Goal: Navigation & Orientation: Understand site structure

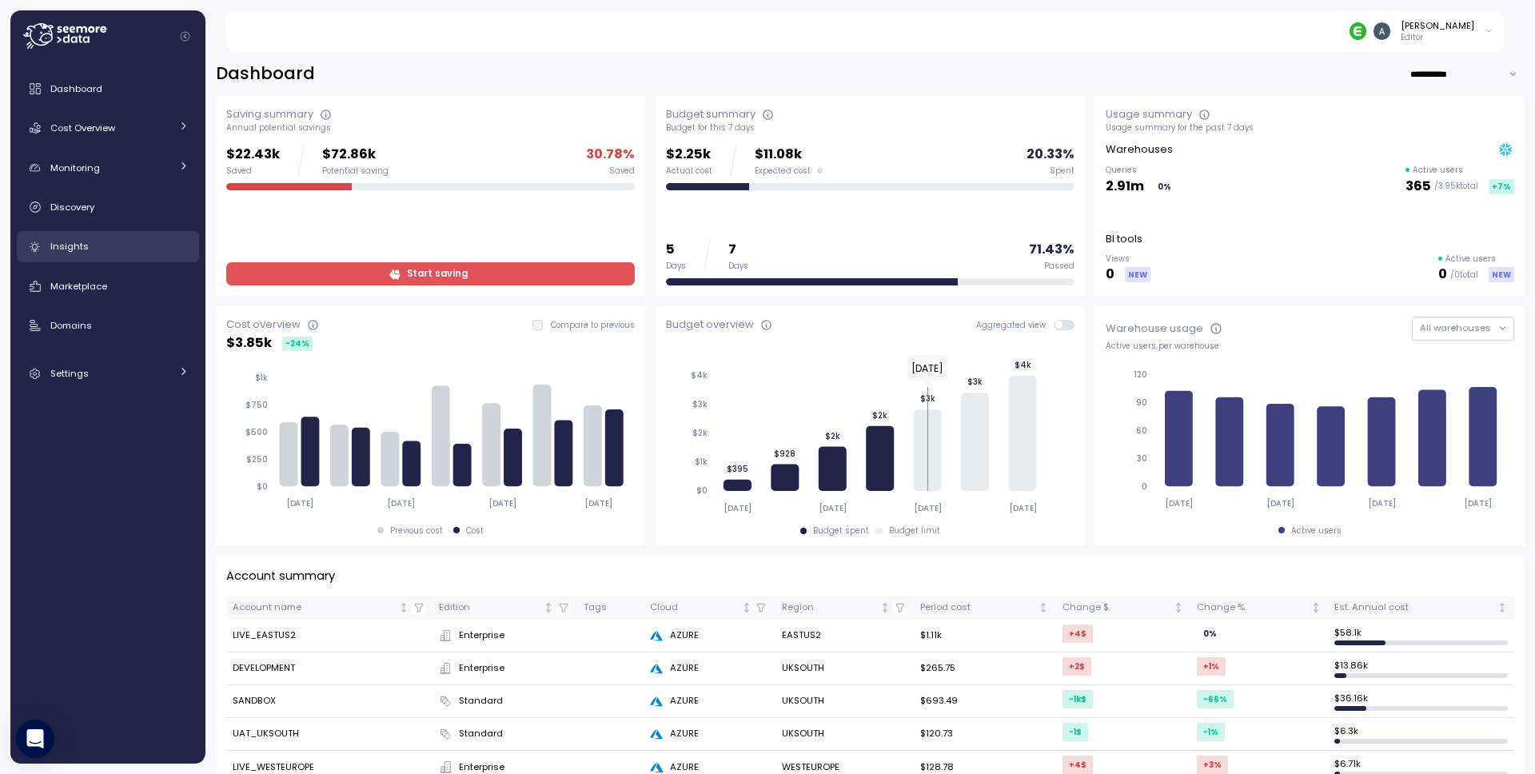
click at [70, 240] on span "Insights" at bounding box center [69, 246] width 38 height 13
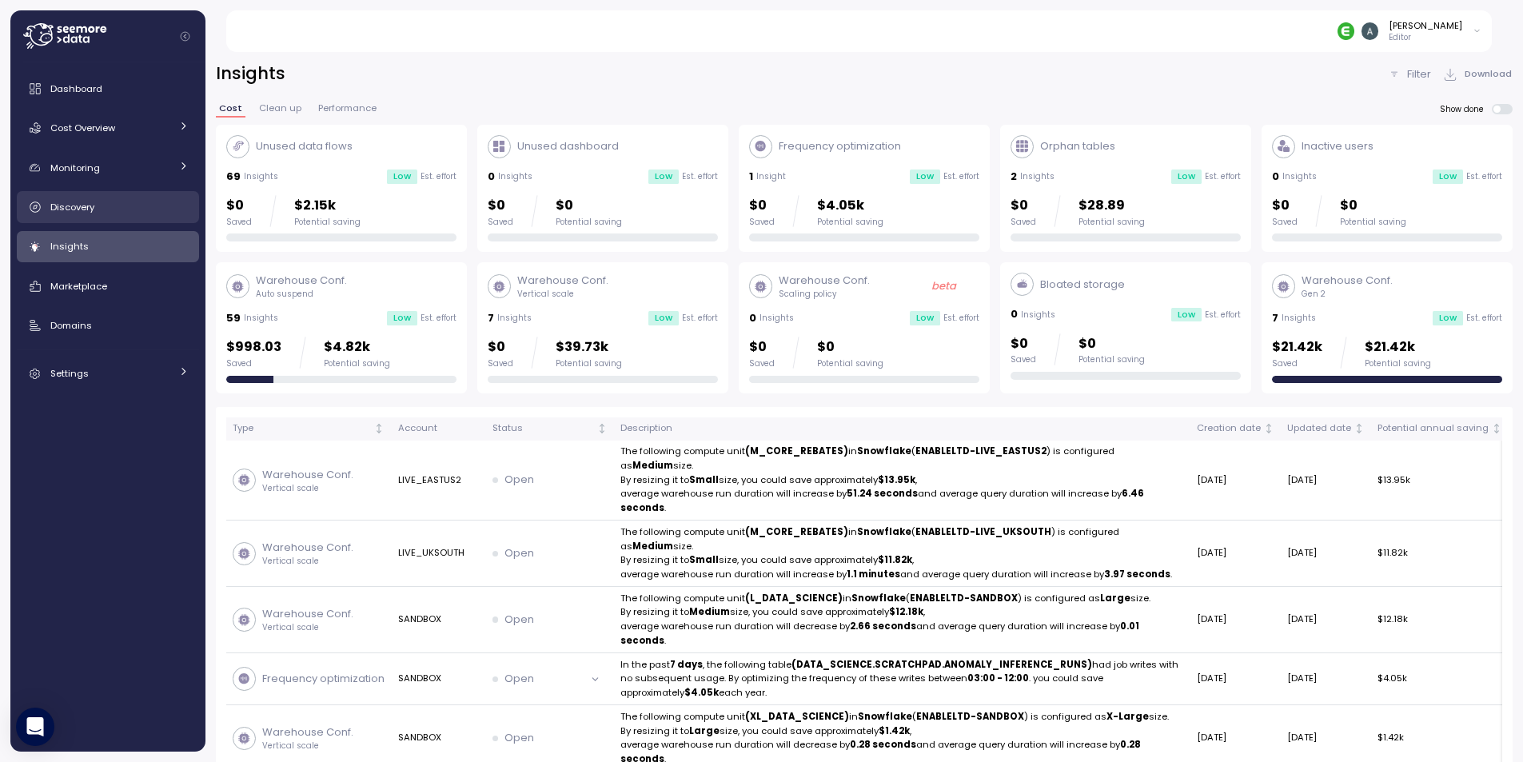
click at [150, 216] on link "Discovery" at bounding box center [108, 207] width 182 height 32
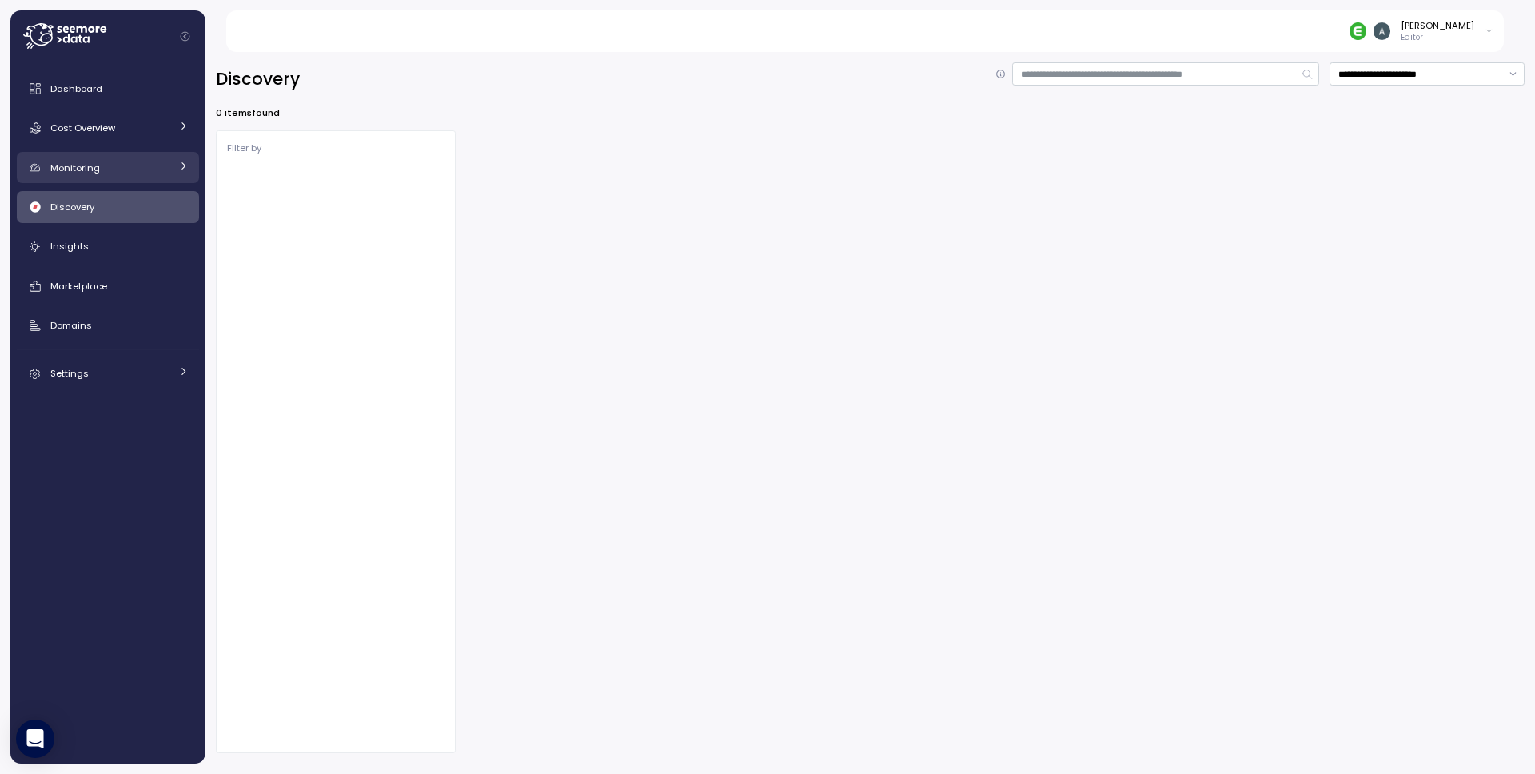
click at [142, 173] on div "Monitoring" at bounding box center [110, 168] width 120 height 16
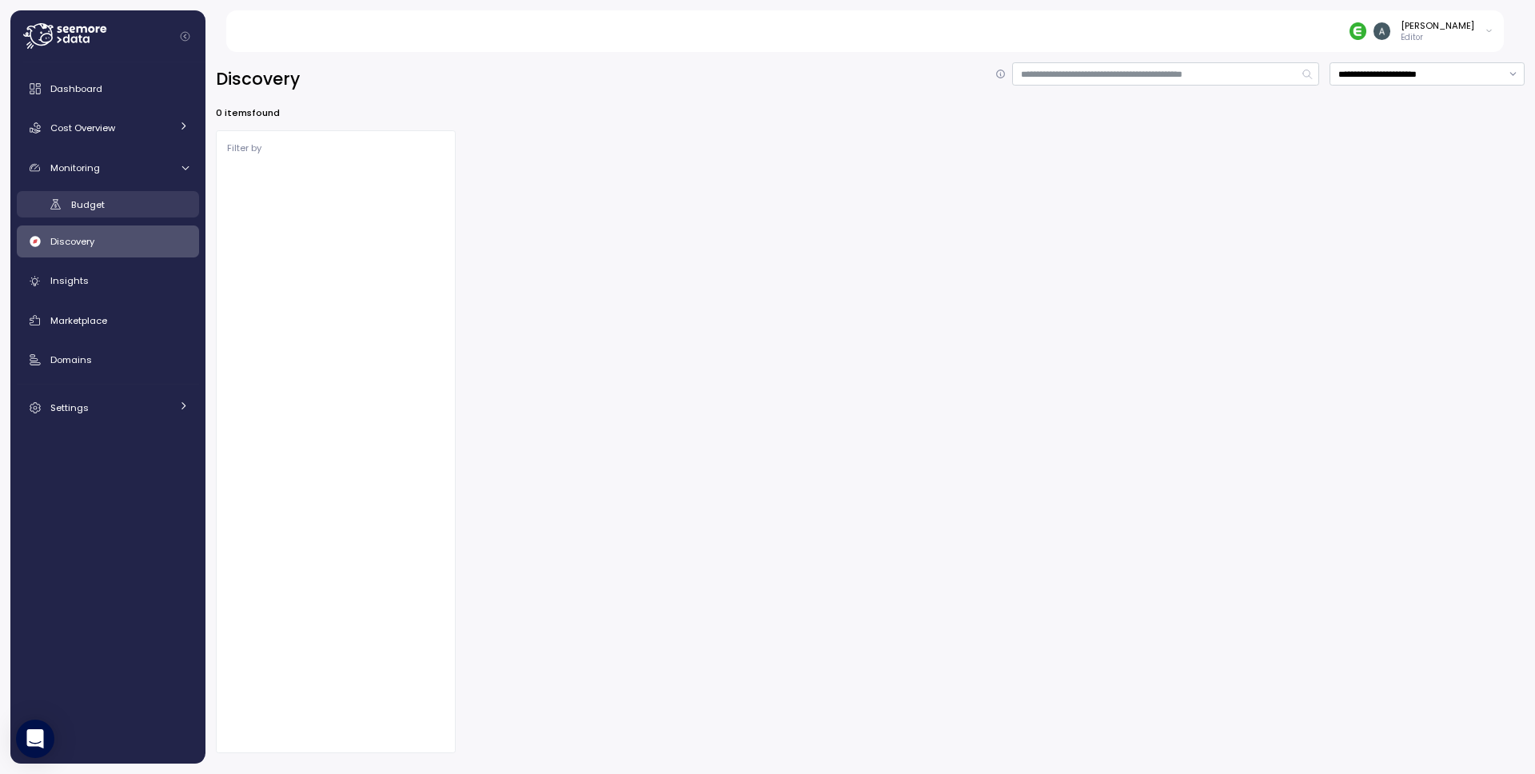
click at [129, 213] on link "Budget" at bounding box center [108, 204] width 182 height 26
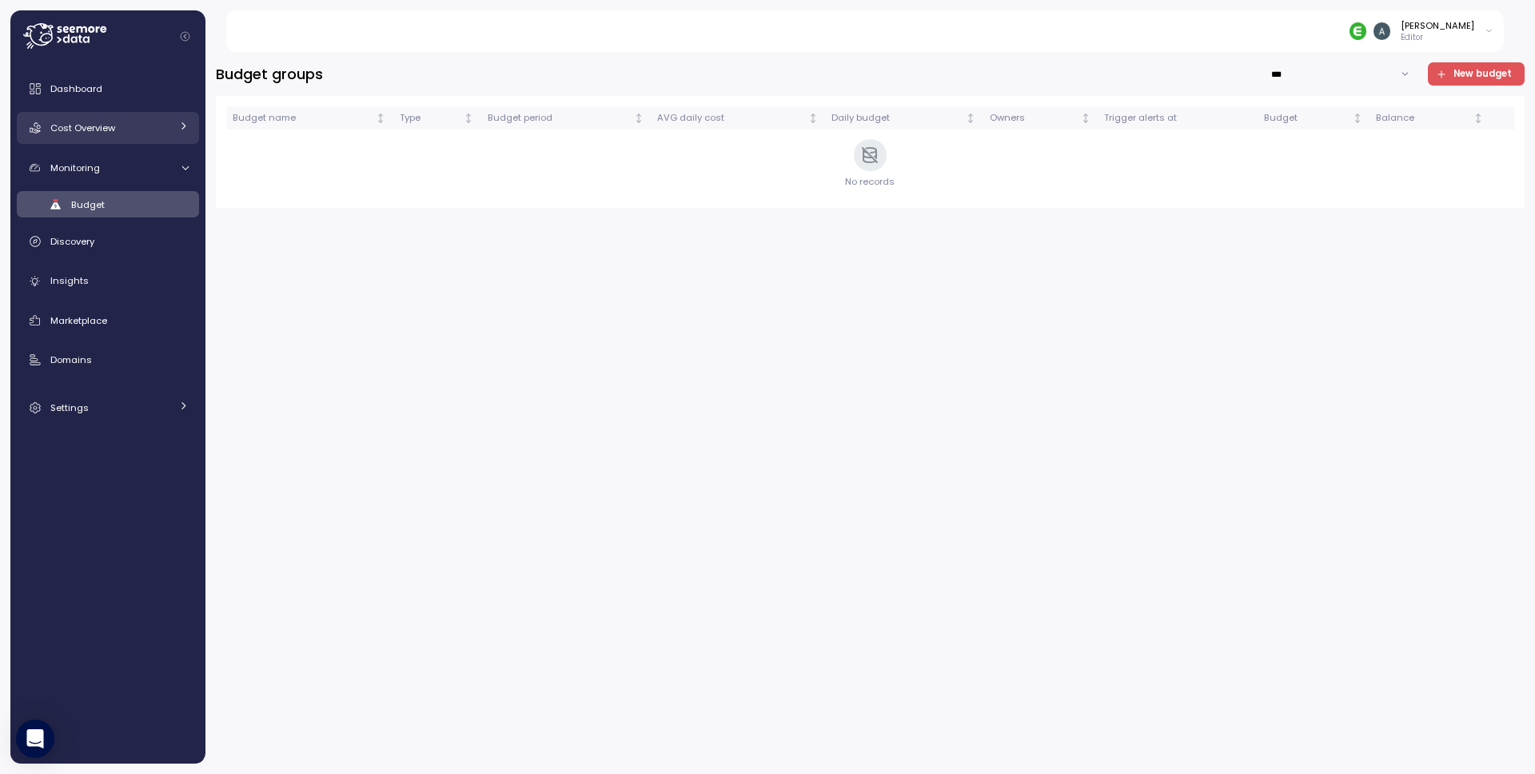
click at [146, 125] on div "Cost Overview" at bounding box center [110, 128] width 120 height 16
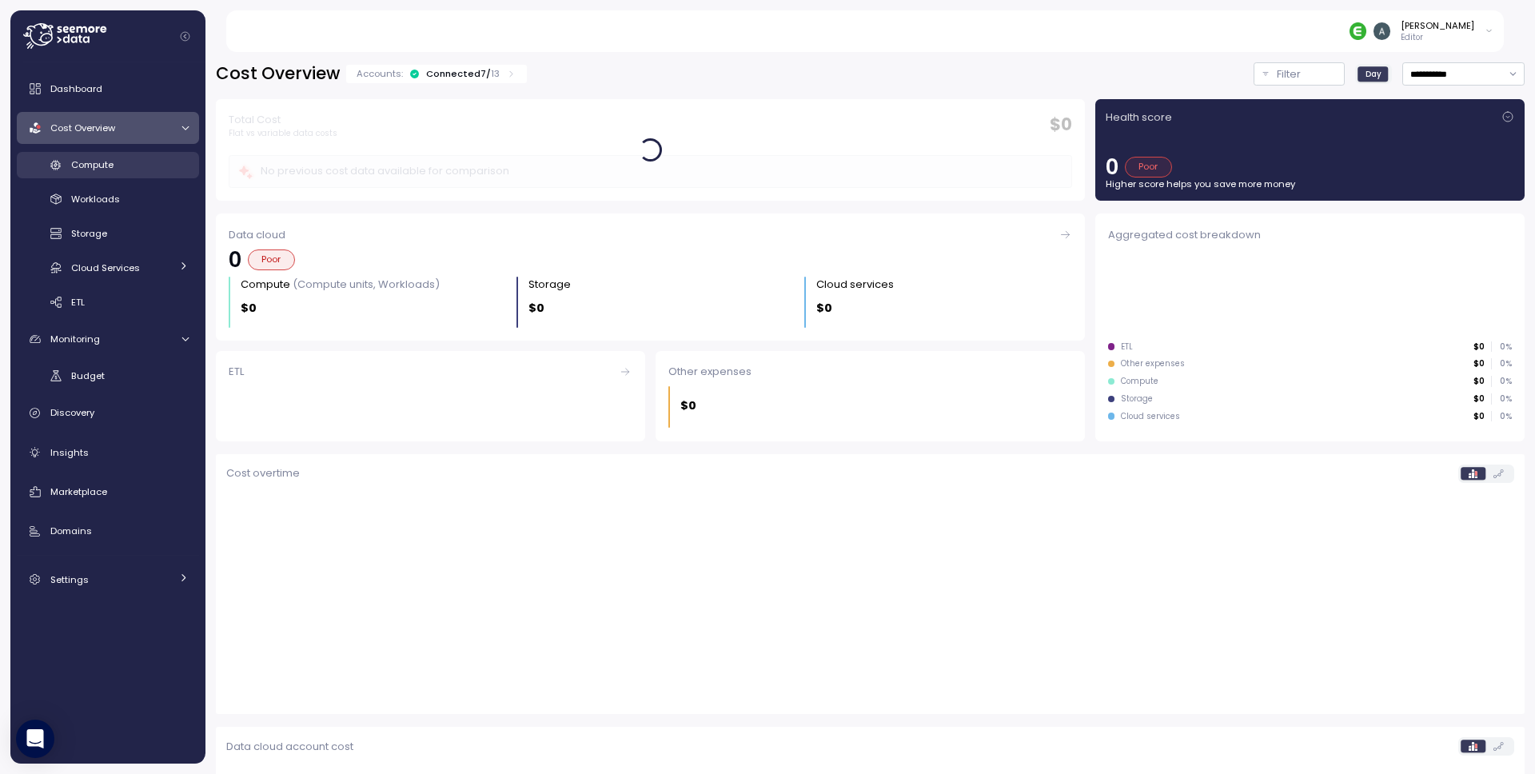
click at [146, 159] on div "Compute" at bounding box center [130, 165] width 118 height 16
